Goal: Information Seeking & Learning: Find specific fact

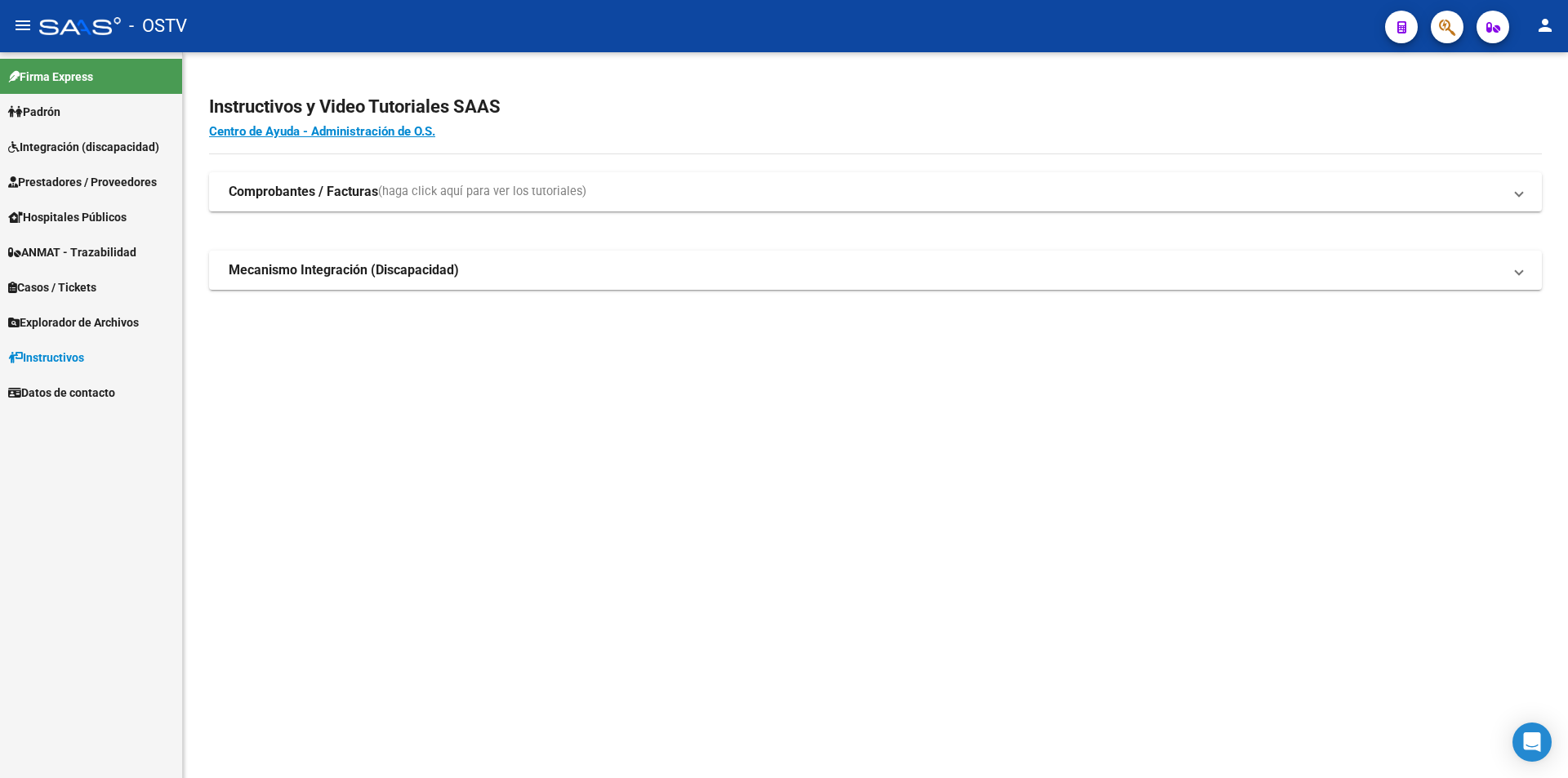
click at [15, 122] on link "Padrón" at bounding box center [91, 112] width 182 height 35
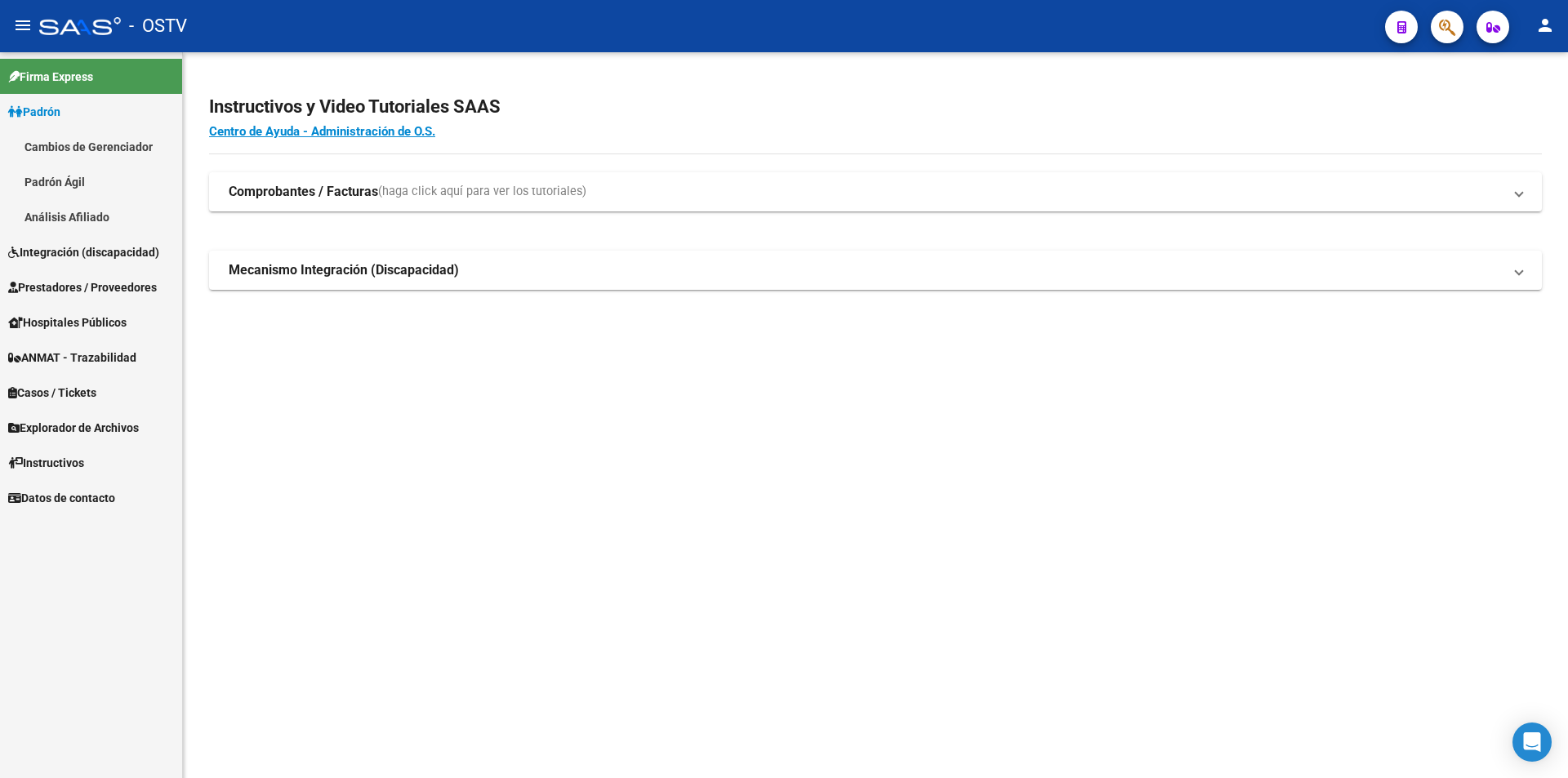
click at [44, 177] on link "Padrón Ágil" at bounding box center [91, 181] width 182 height 35
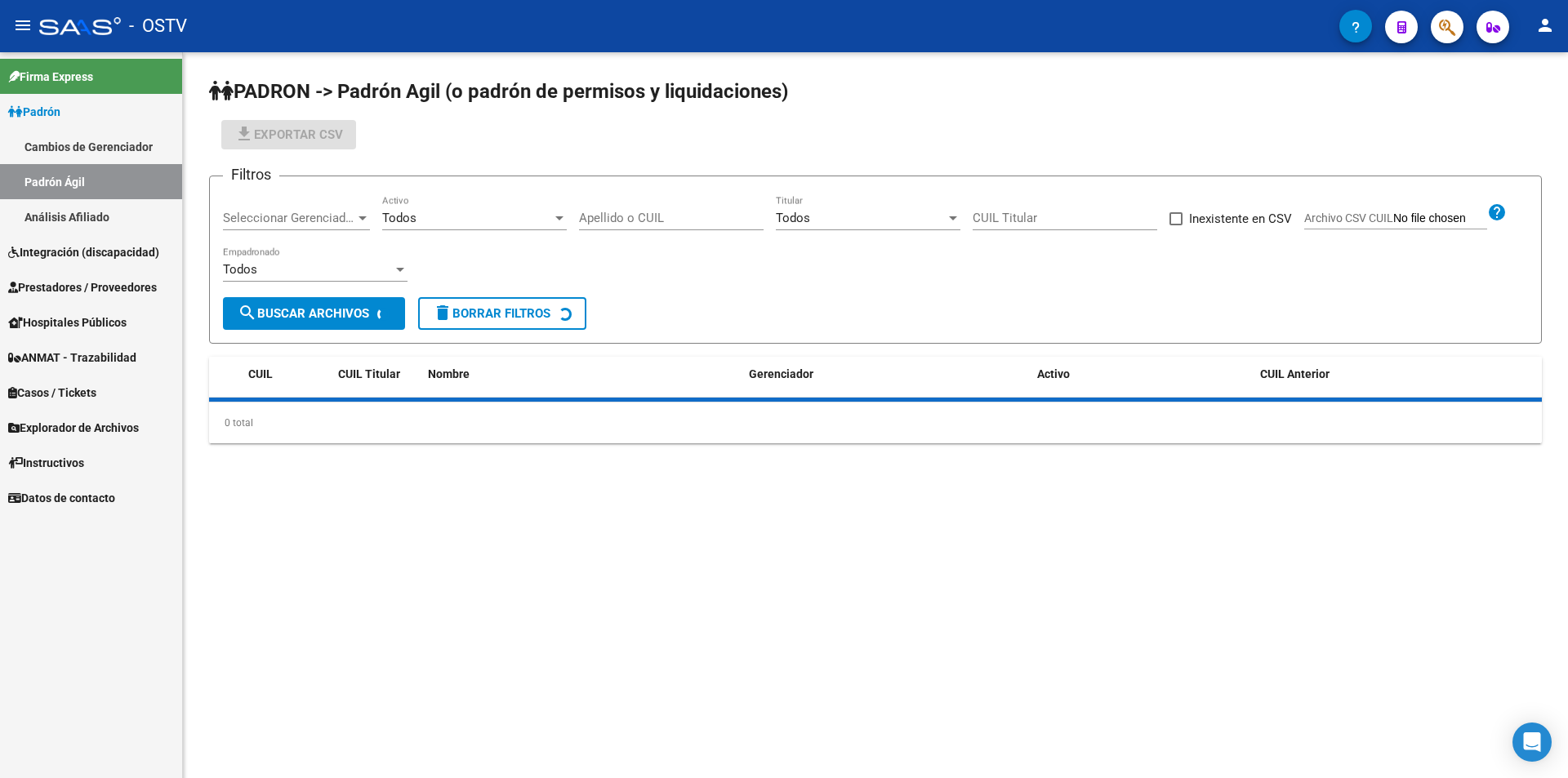
click at [80, 113] on link "Padrón" at bounding box center [91, 112] width 182 height 35
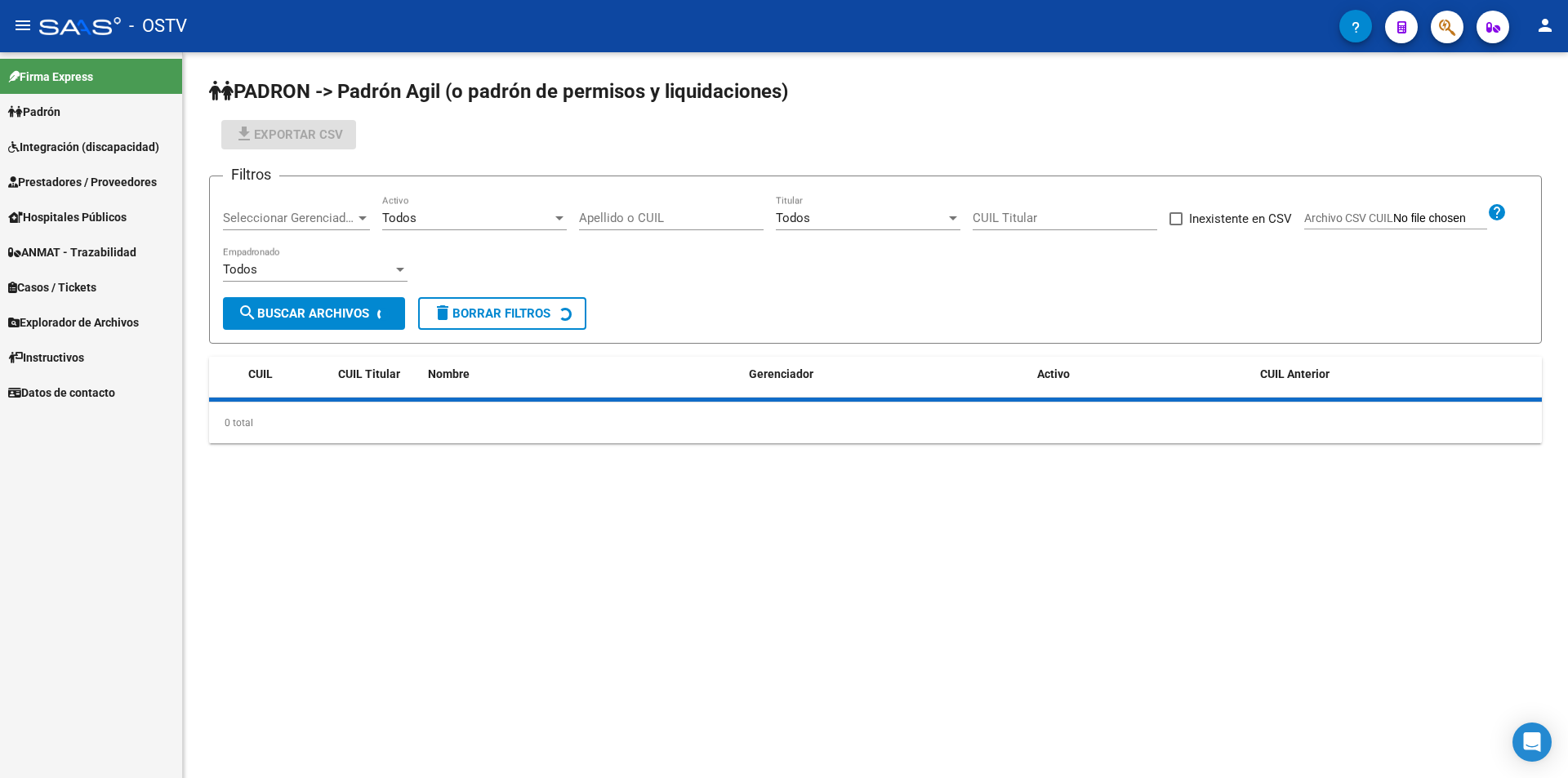
click at [277, 213] on span "Seleccionar Gerenciador" at bounding box center [289, 218] width 132 height 15
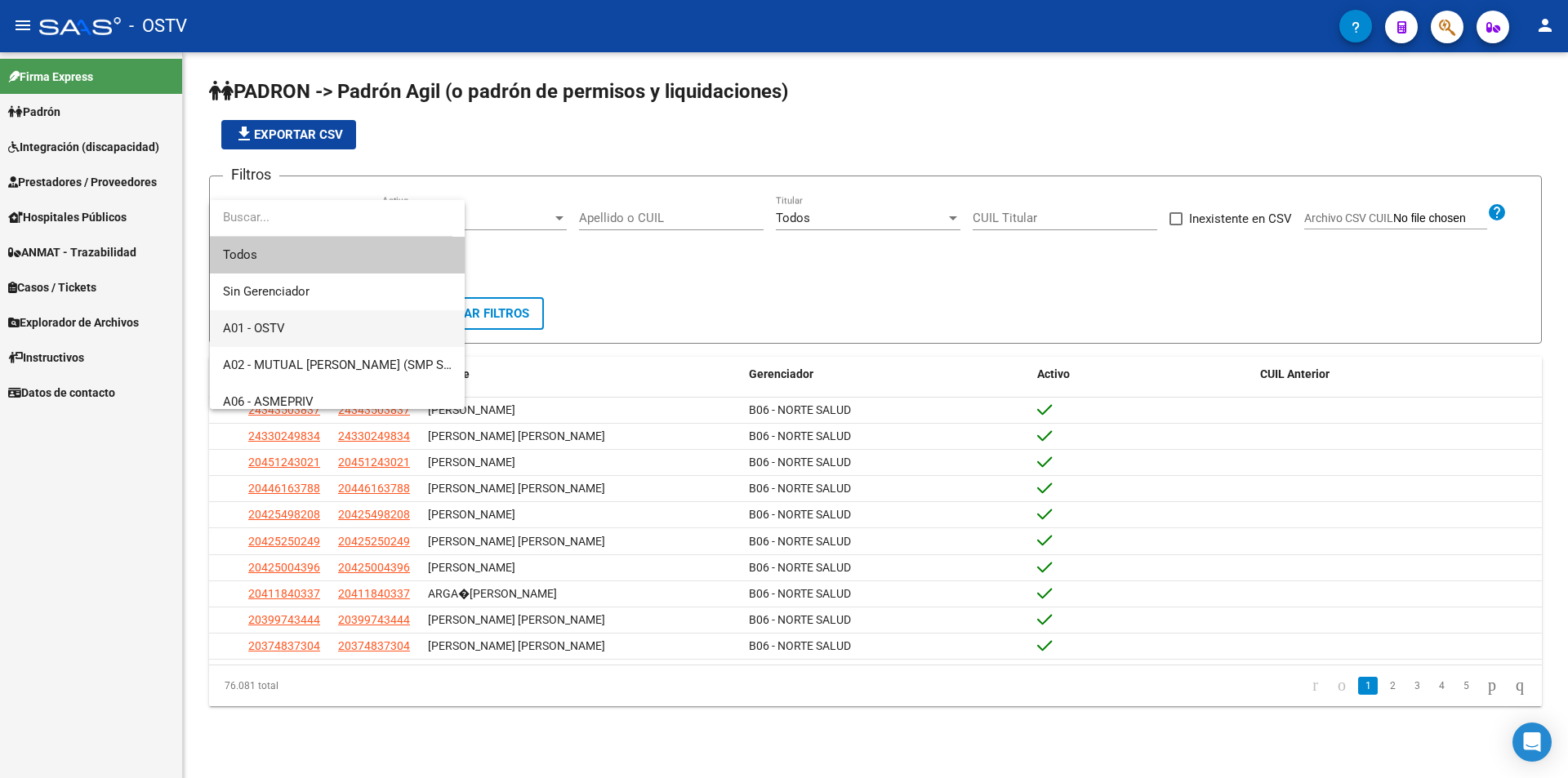
click at [314, 320] on span "A01 - OSTV" at bounding box center [337, 328] width 229 height 37
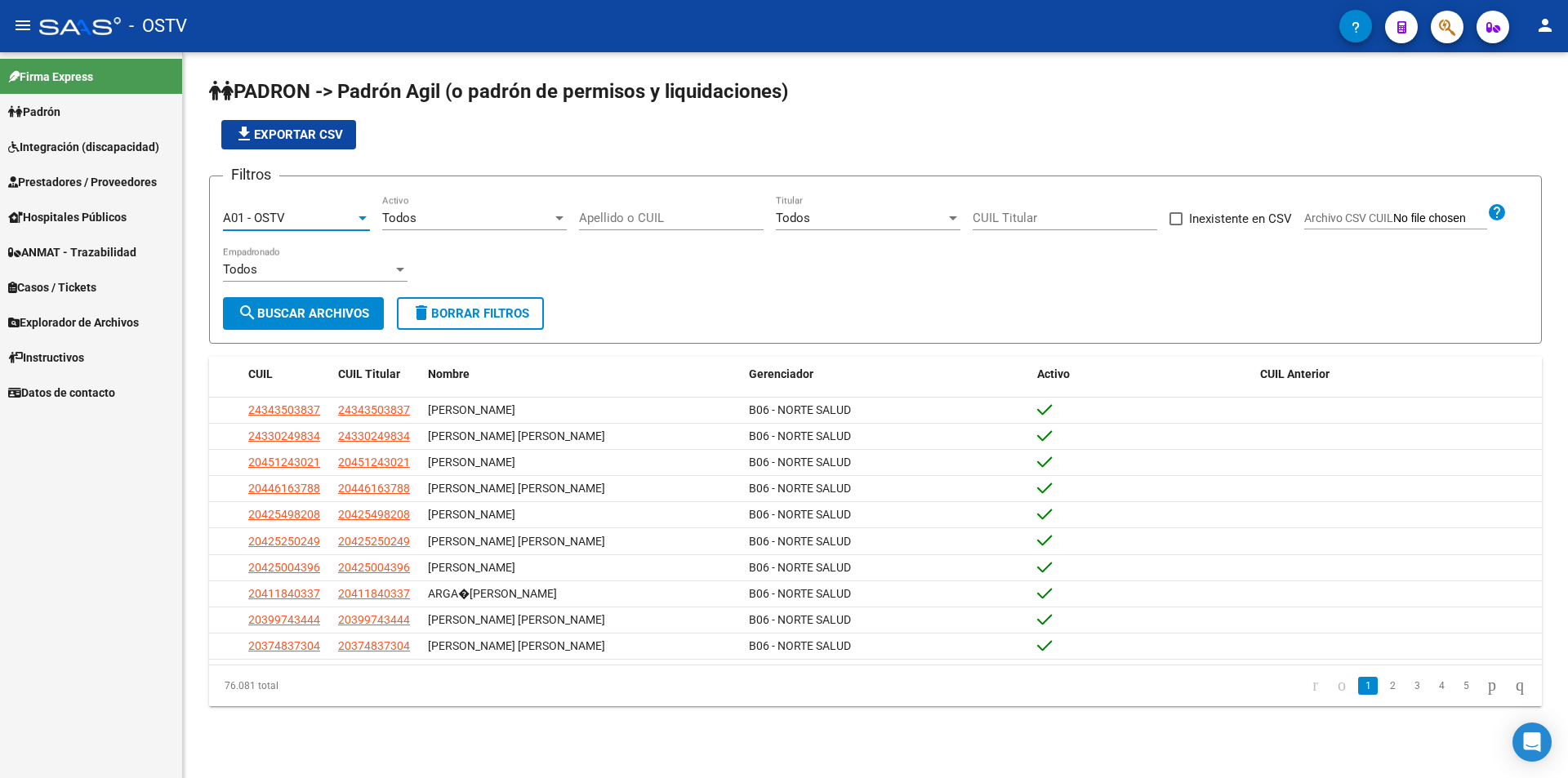
click at [315, 314] on span "search Buscar Archivos" at bounding box center [303, 314] width 131 height 15
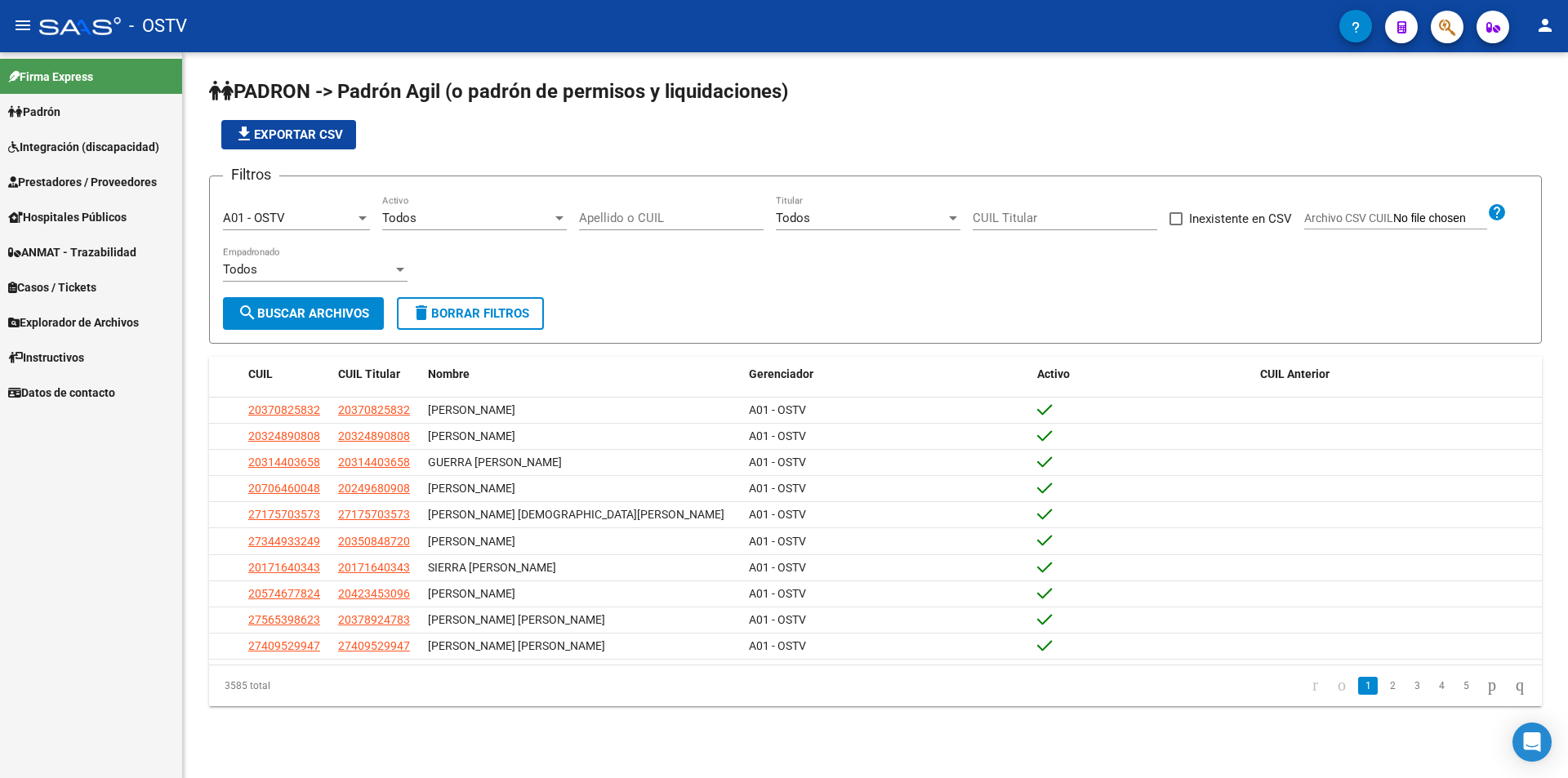
click at [638, 215] on input "Apellido o CUIL" at bounding box center [671, 218] width 185 height 15
type input "47098701"
click at [436, 219] on div "Todos" at bounding box center [466, 218] width 170 height 15
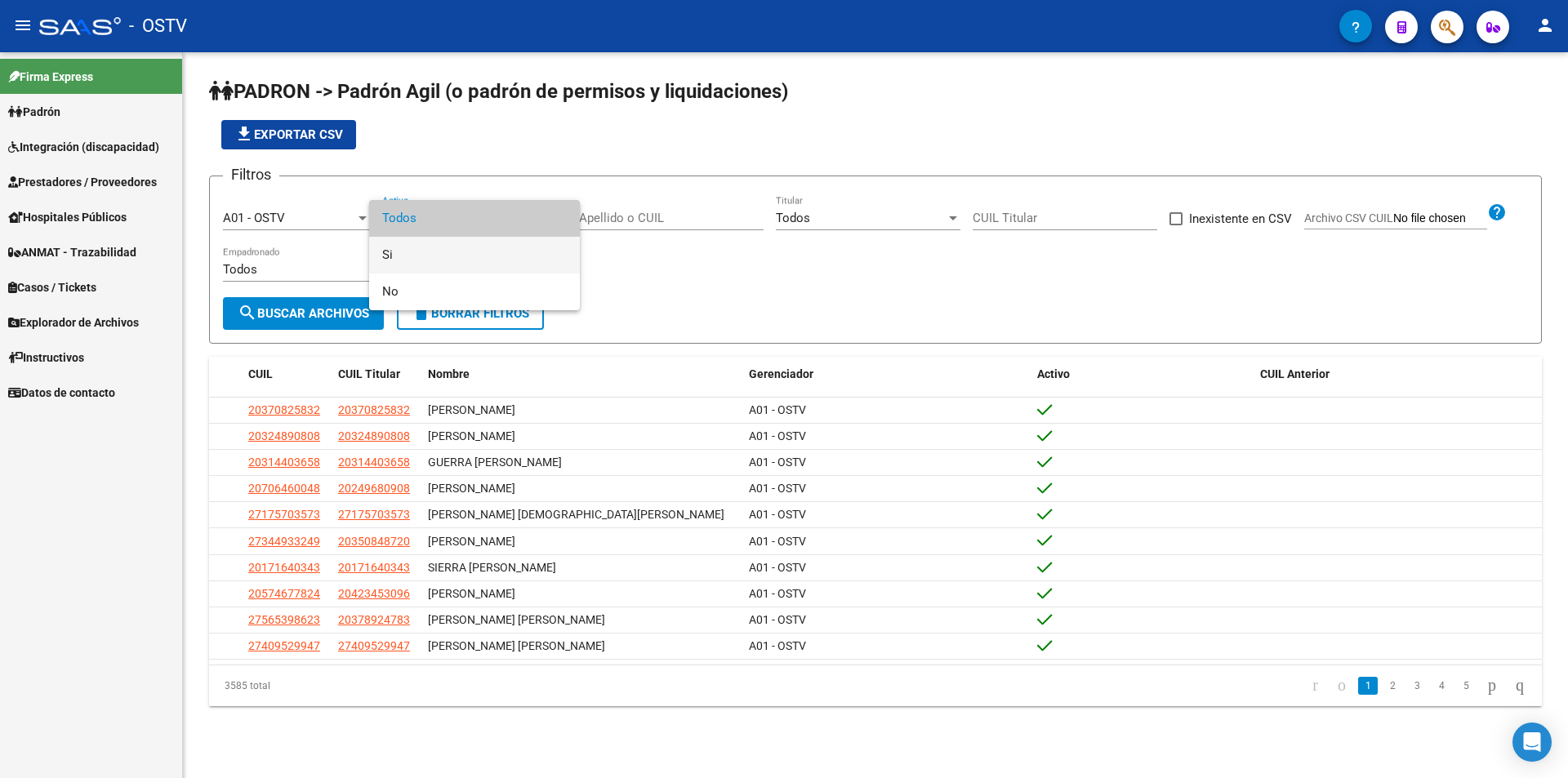
click at [434, 245] on span "Si" at bounding box center [474, 255] width 185 height 37
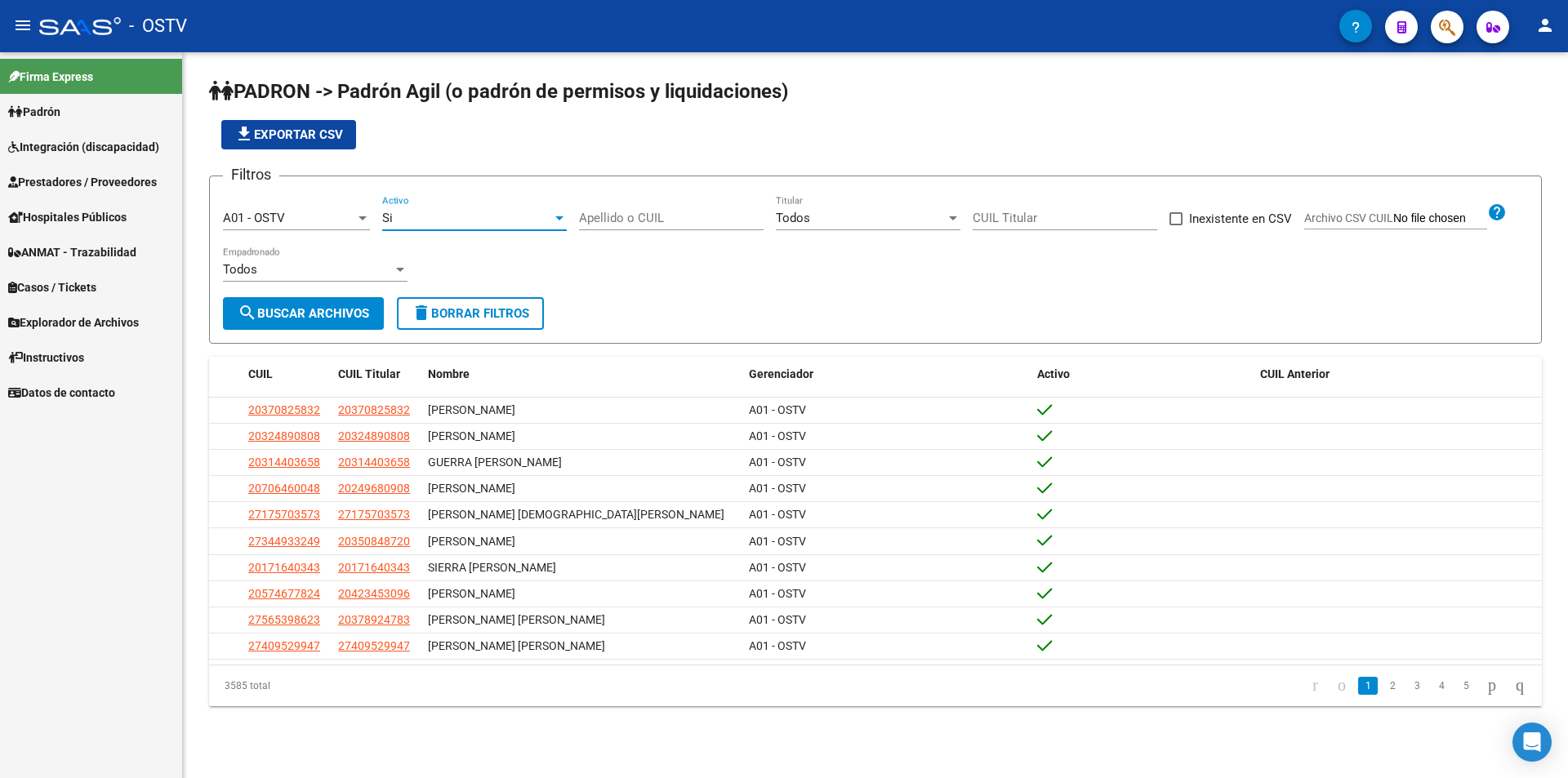
click at [346, 302] on button "search Buscar Archivos" at bounding box center [303, 314] width 161 height 33
click at [646, 263] on div "Filtros A01 - OSTV Seleccionar Gerenciador Si Activo Apellido o CUIL Todos Titu…" at bounding box center [875, 243] width 1305 height 108
click at [648, 112] on app-list-header "PADRON -> Padrón Agil ([PERSON_NAME] de permisos y liquidaciones) file_download…" at bounding box center [876, 210] width 1333 height 266
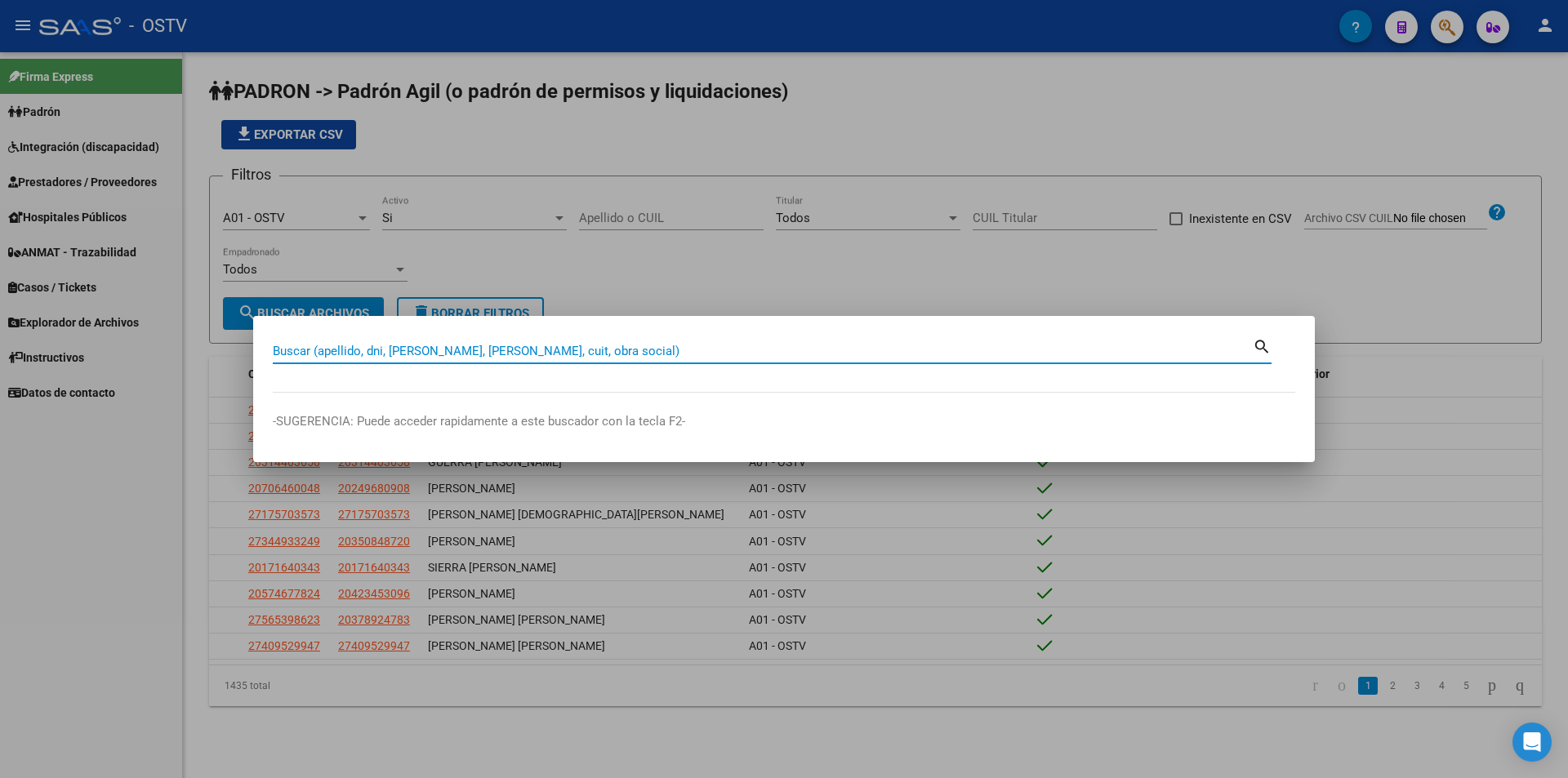
paste input "47098701"
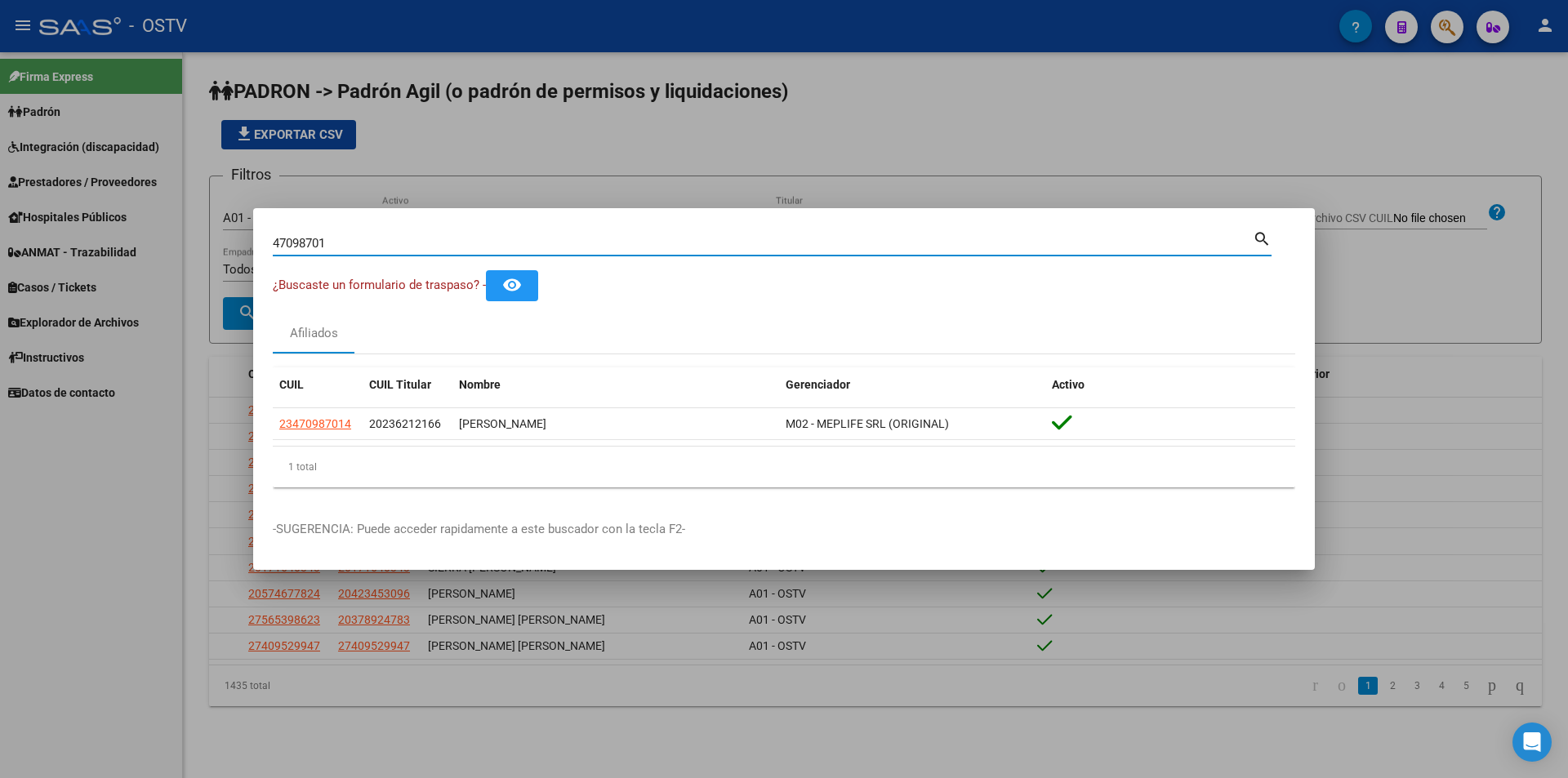
drag, startPoint x: 430, startPoint y: 239, endPoint x: 156, endPoint y: 241, distance: 274.0
click at [158, 242] on div "47098701 Buscar (apellido, dni, cuil, nro traspaso, cuit, obra social) search ¿…" at bounding box center [784, 389] width 1568 height 778
paste input "9.438.529"
type input "49438529"
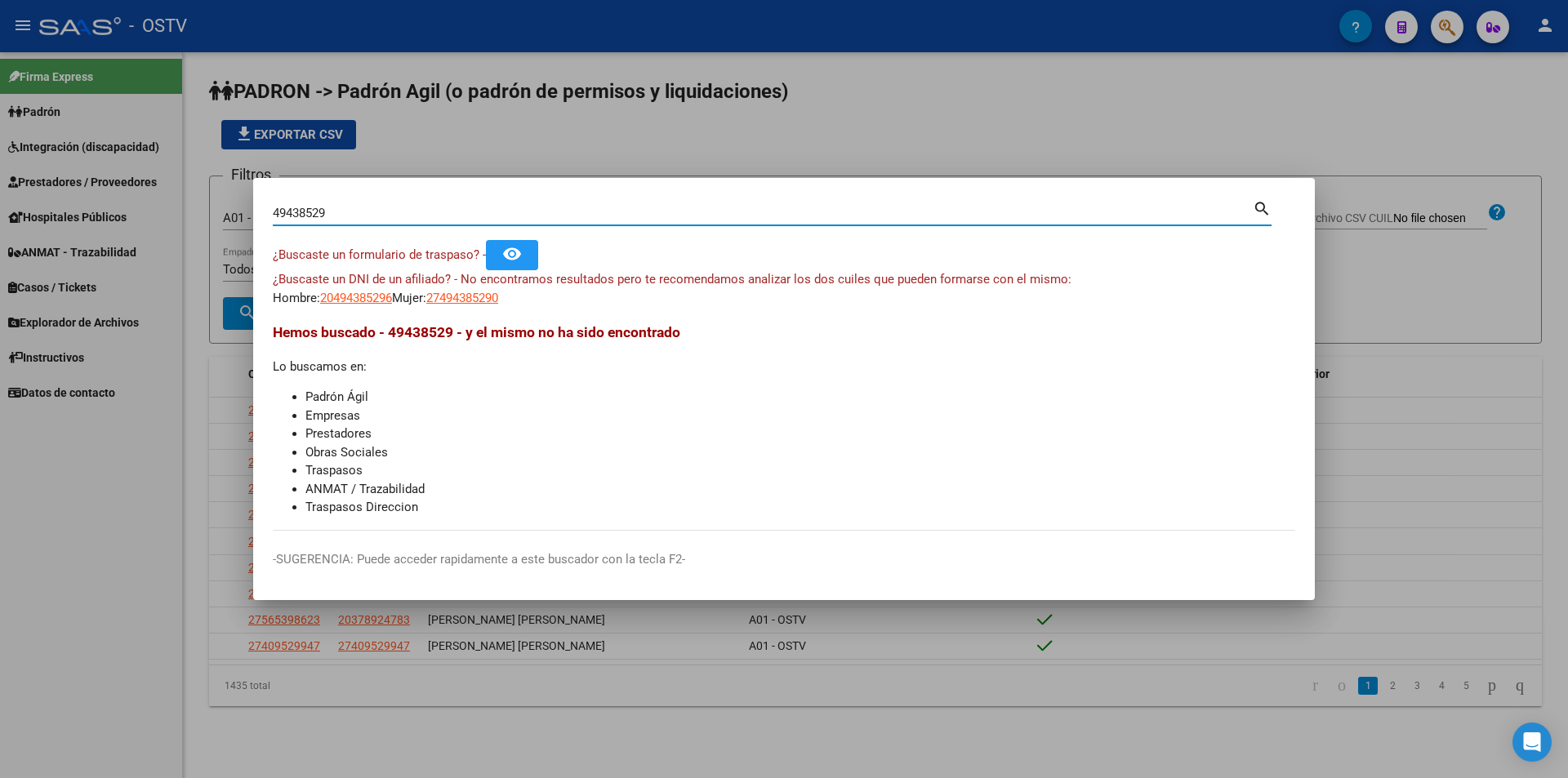
click at [372, 306] on app-link-go-to "20494385296" at bounding box center [355, 298] width 72 height 19
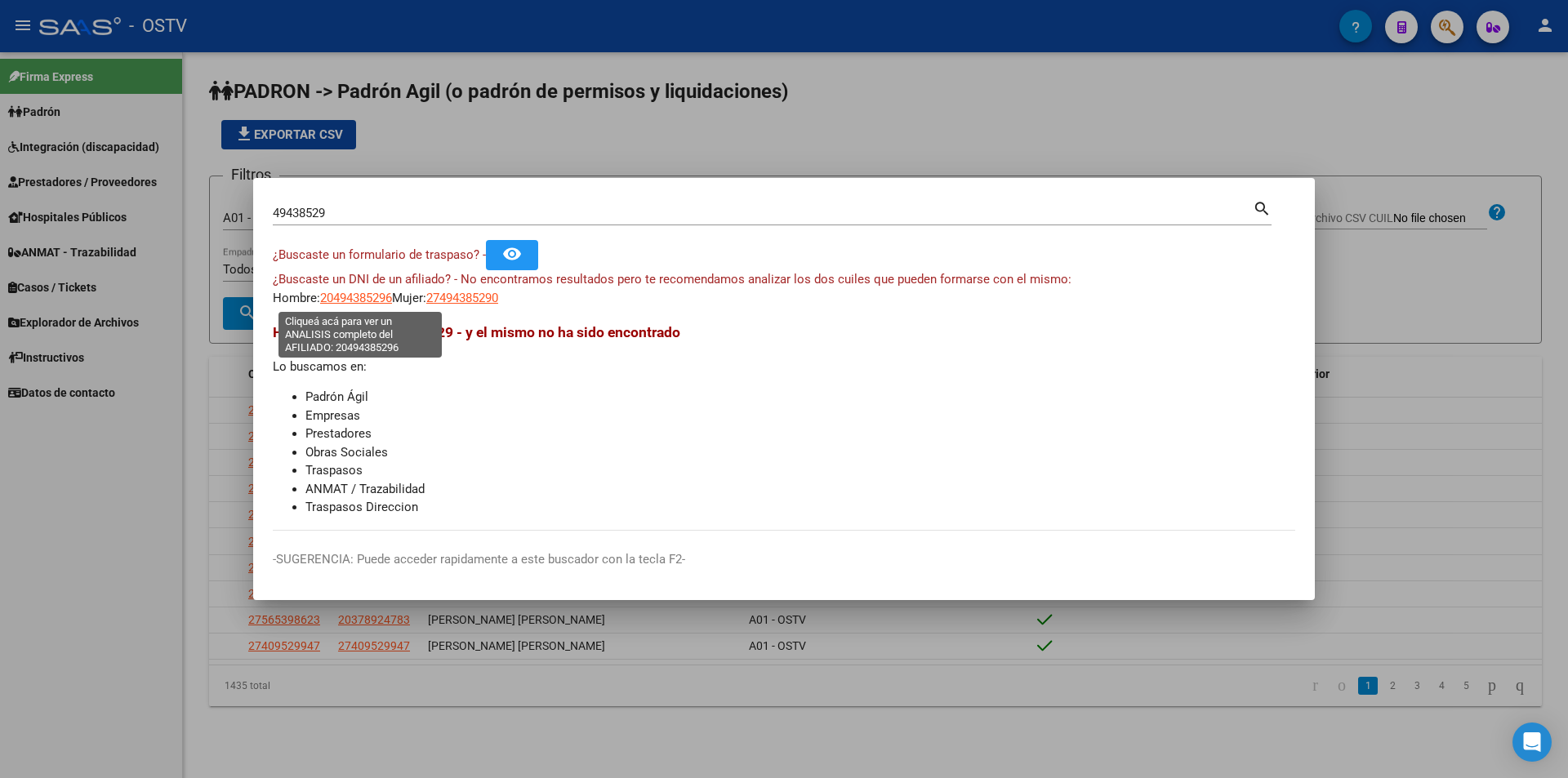
click at [373, 302] on span "20494385296" at bounding box center [355, 298] width 72 height 15
